Goal: Information Seeking & Learning: Find specific page/section

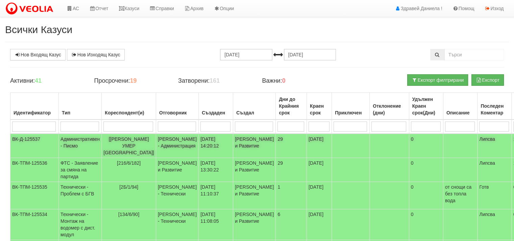
click at [73, 142] on td "Административен - Писмо" at bounding box center [80, 146] width 43 height 24
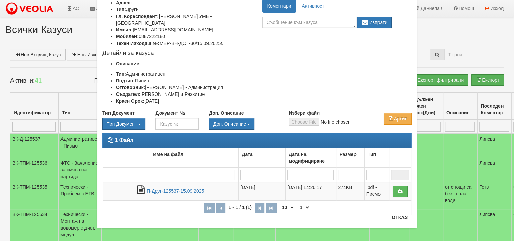
scroll to position [54, 0]
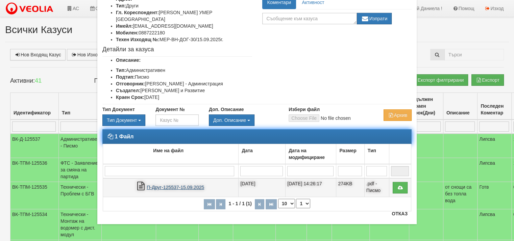
click at [185, 185] on link "П-Друг-125537-15.09.2025" at bounding box center [175, 187] width 57 height 5
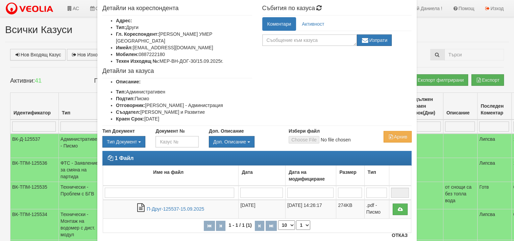
scroll to position [34, 0]
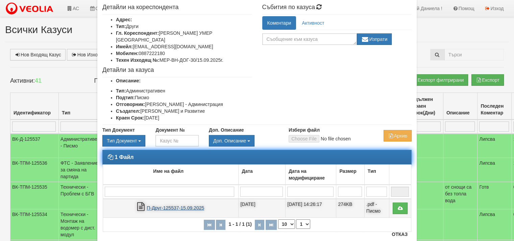
click at [188, 205] on link "П-Друг-125537-15.09.2025" at bounding box center [175, 207] width 57 height 5
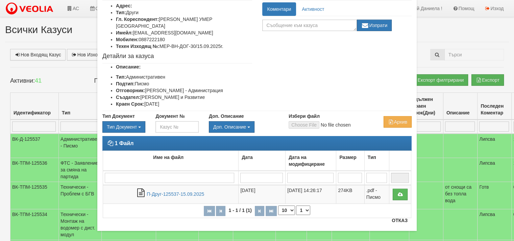
scroll to position [54, 0]
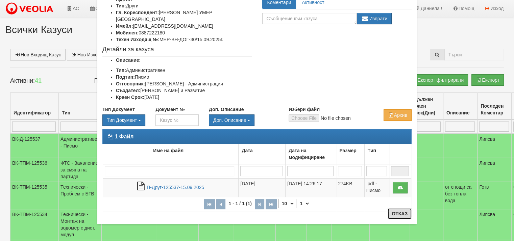
click at [396, 215] on button "Отказ" at bounding box center [399, 213] width 24 height 11
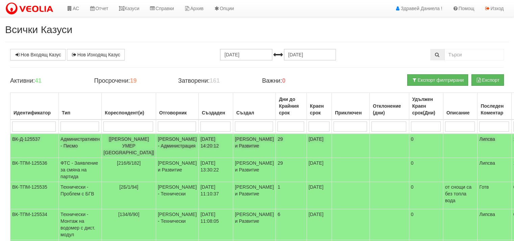
click at [74, 140] on td "Административен - Писмо" at bounding box center [80, 146] width 43 height 24
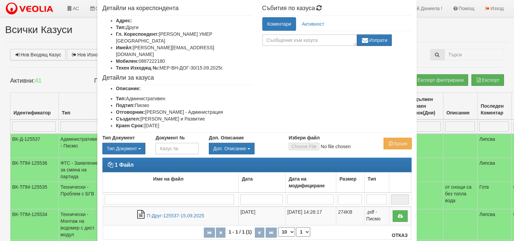
scroll to position [34, 0]
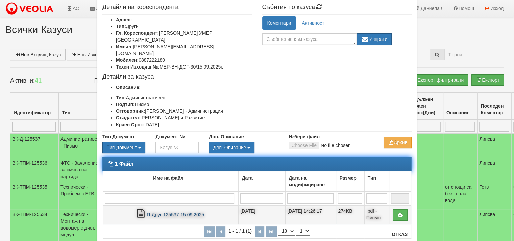
click at [194, 212] on link "П-Друг-125537-15.09.2025" at bounding box center [175, 214] width 57 height 5
click at [189, 212] on link "П-Друг-125537-15.09.2025" at bounding box center [175, 214] width 57 height 5
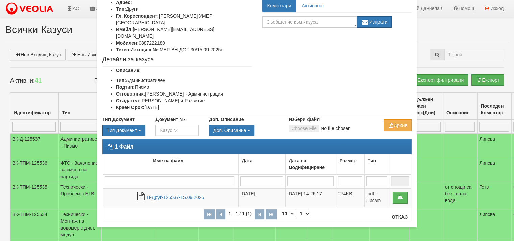
scroll to position [54, 0]
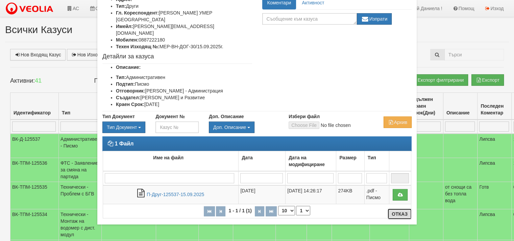
click at [398, 214] on button "Отказ" at bounding box center [399, 214] width 24 height 11
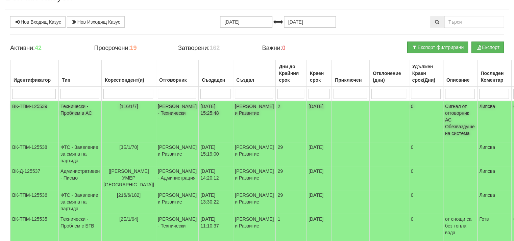
scroll to position [34, 0]
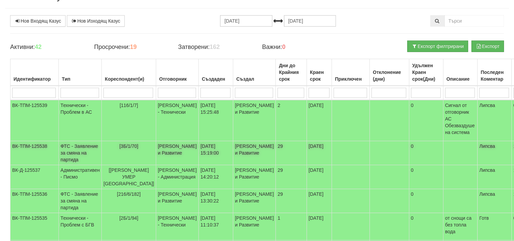
click at [163, 153] on td "[PERSON_NAME] и Развитие" at bounding box center [177, 153] width 43 height 24
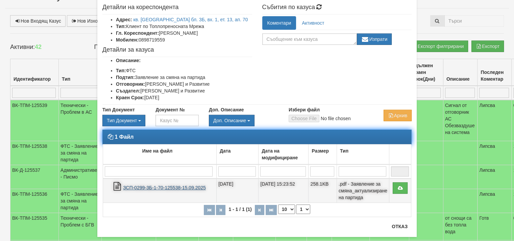
click at [179, 185] on link "ЗСП-0299-3Б-1-70-125538-15.09.2025" at bounding box center [164, 187] width 83 height 5
click at [174, 185] on link "ЗСП-0299-3Б-1-70-125538-15.09.2025" at bounding box center [164, 187] width 83 height 5
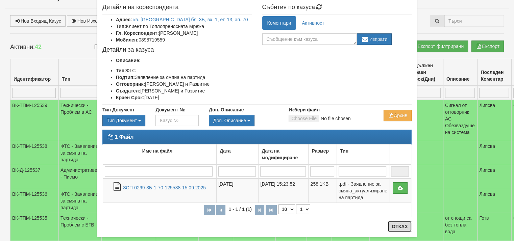
click at [400, 223] on button "Отказ" at bounding box center [399, 226] width 24 height 11
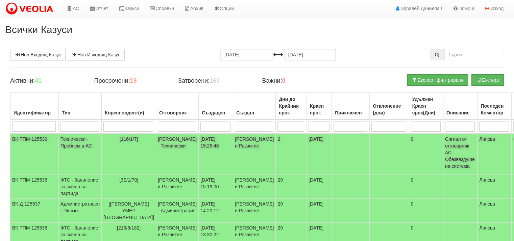
click at [73, 139] on td "Технически - Проблем в АС" at bounding box center [80, 154] width 43 height 41
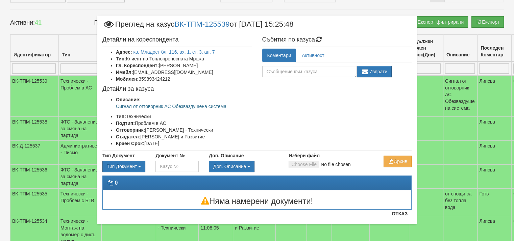
scroll to position [68, 0]
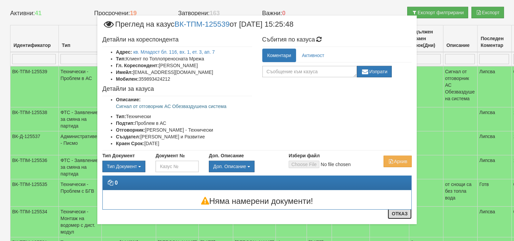
click at [397, 214] on button "Отказ" at bounding box center [399, 213] width 24 height 11
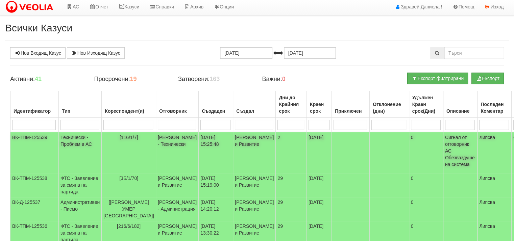
scroll to position [0, 0]
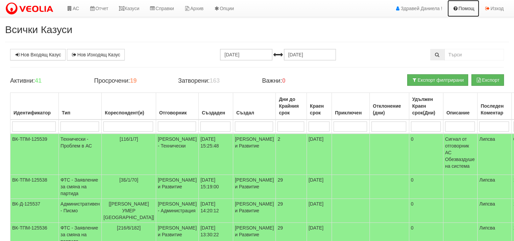
click at [467, 7] on link "Помощ" at bounding box center [463, 8] width 32 height 17
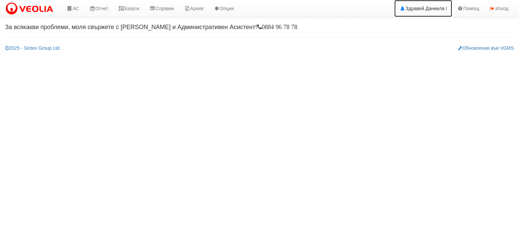
click at [419, 9] on link "Здравей Даниела !" at bounding box center [423, 8] width 58 height 17
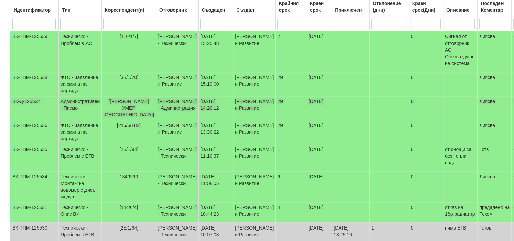
scroll to position [135, 0]
